Goal: Navigation & Orientation: Understand site structure

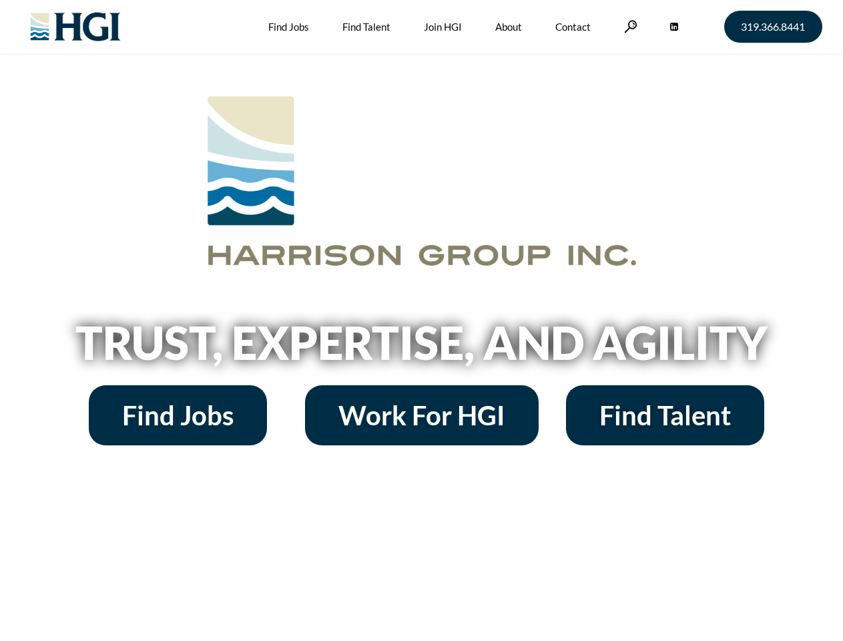
click at [421, 320] on h2 "Trust, Expertise, and Agility" at bounding box center [421, 342] width 761 height 45
click at [629, 26] on link at bounding box center [630, 26] width 13 height 13
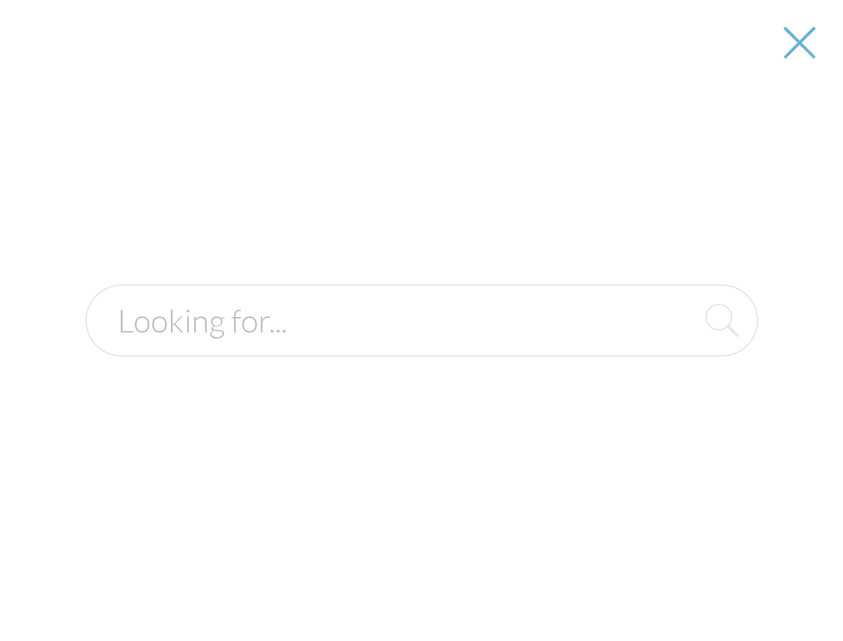
click at [421, 347] on h2 "Trust, Expertise, and Agility" at bounding box center [421, 342] width 761 height 45
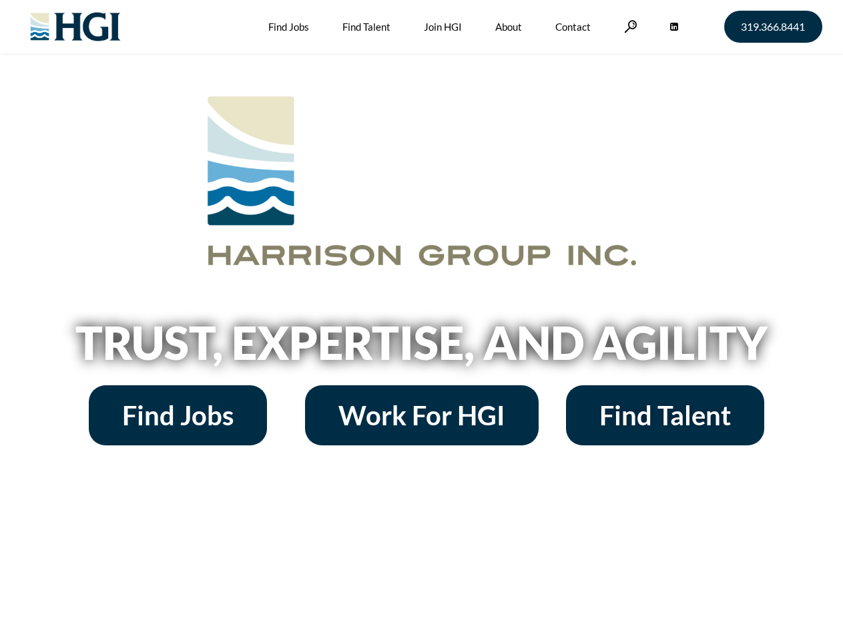
click at [421, 320] on h2 "Trust, Expertise, and Agility" at bounding box center [421, 342] width 761 height 45
click at [629, 26] on link at bounding box center [630, 26] width 13 height 13
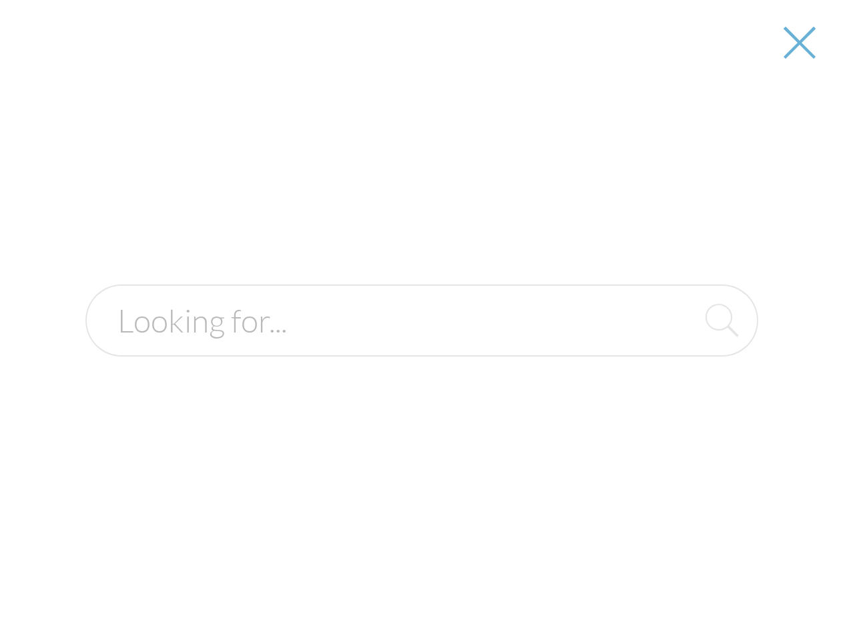
click at [421, 347] on h2 "Trust, Expertise, and Agility" at bounding box center [421, 342] width 761 height 45
